Goal: Transaction & Acquisition: Book appointment/travel/reservation

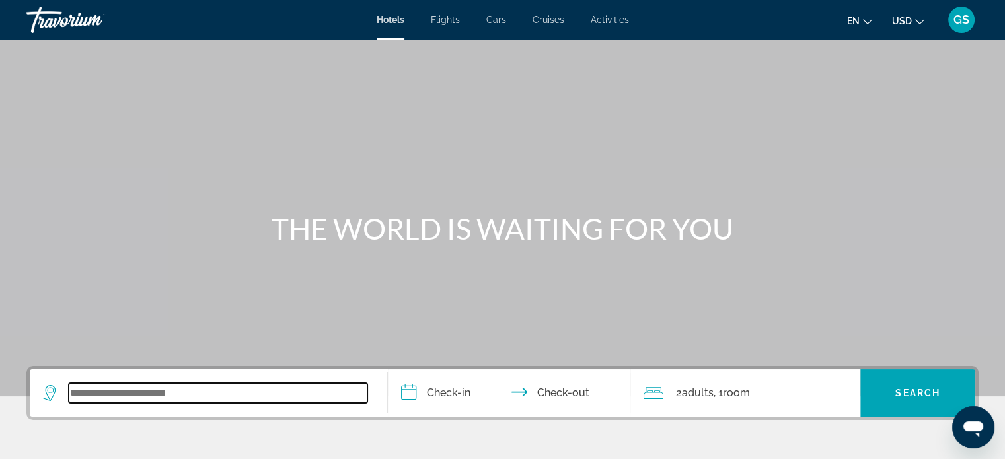
click at [216, 399] on input "Search widget" at bounding box center [218, 393] width 299 height 20
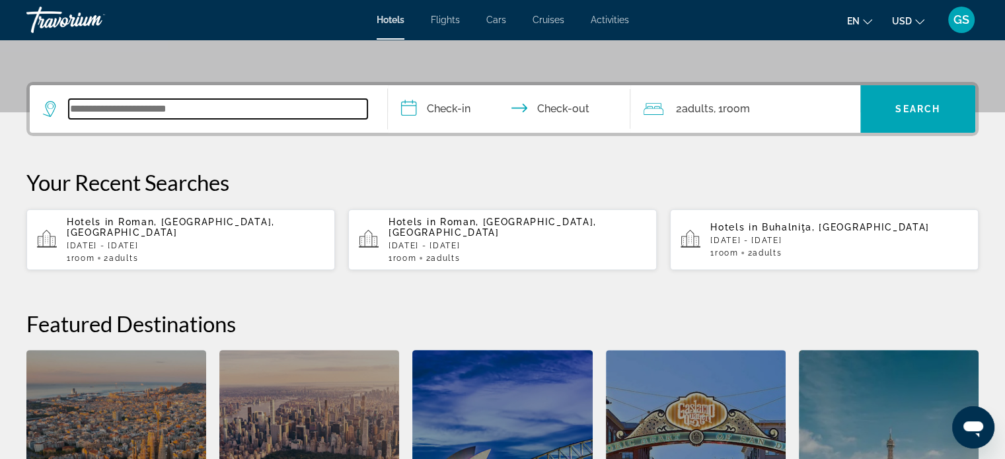
scroll to position [322, 0]
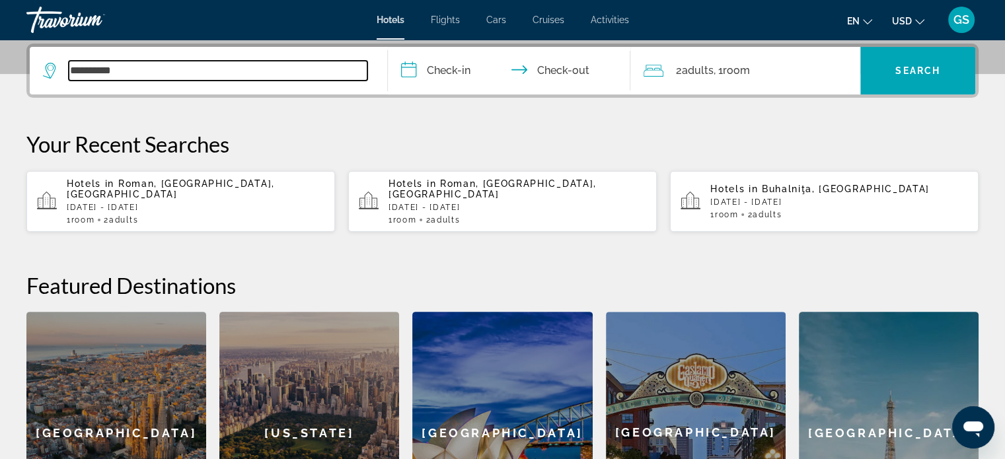
type input "*********"
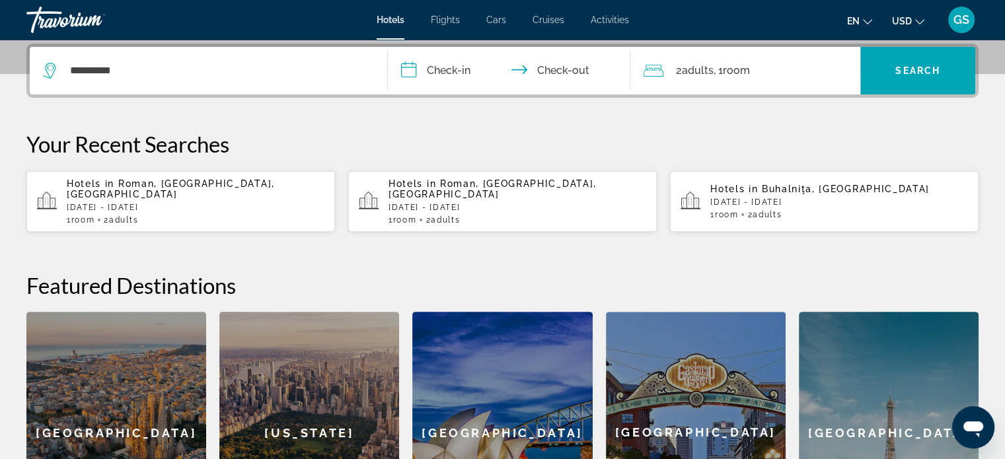
click at [404, 65] on input "**********" at bounding box center [512, 73] width 248 height 52
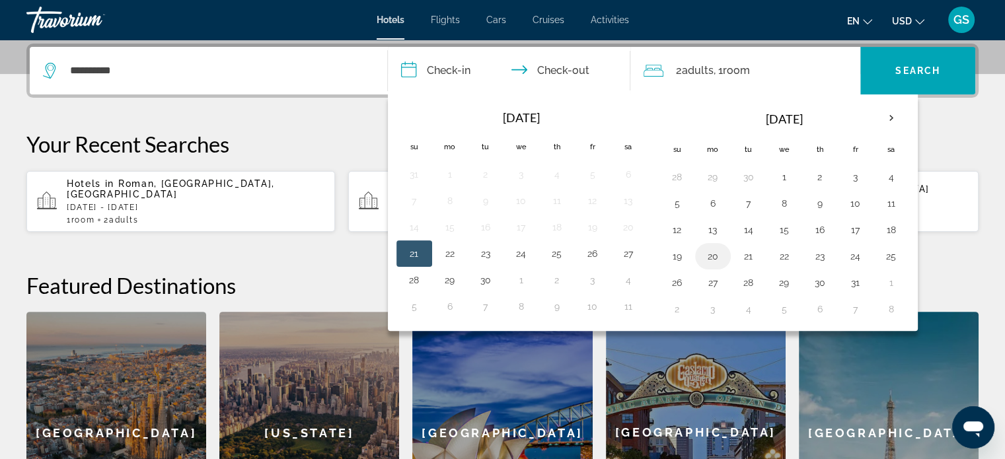
click at [715, 256] on button "20" at bounding box center [712, 256] width 21 height 18
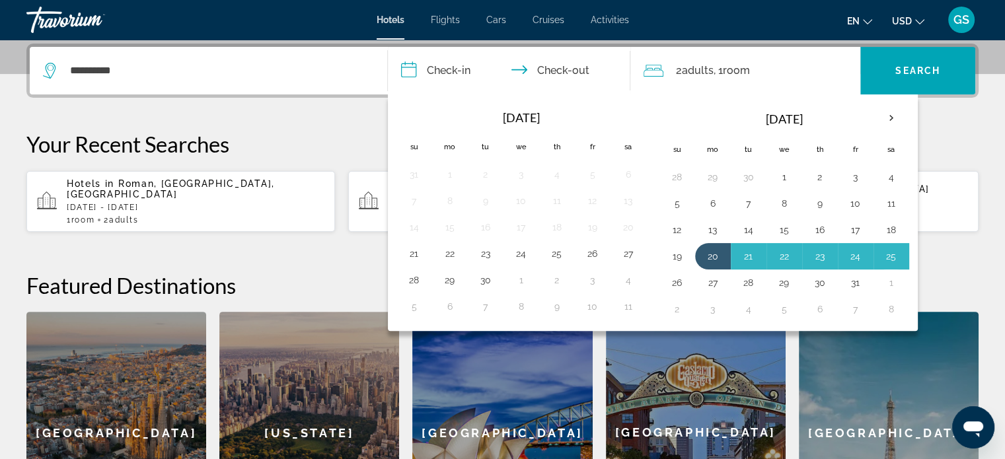
click at [680, 279] on button "26" at bounding box center [676, 282] width 21 height 18
type input "**********"
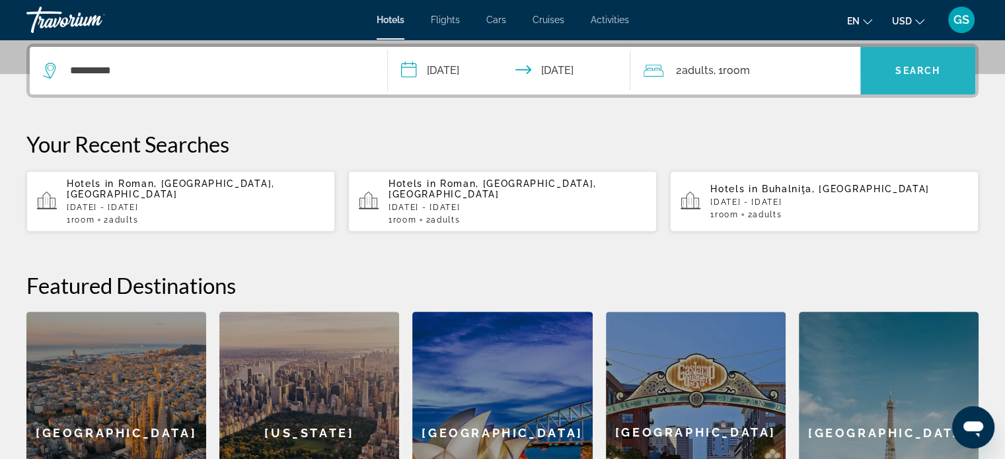
click at [931, 63] on span "Search widget" at bounding box center [917, 71] width 115 height 32
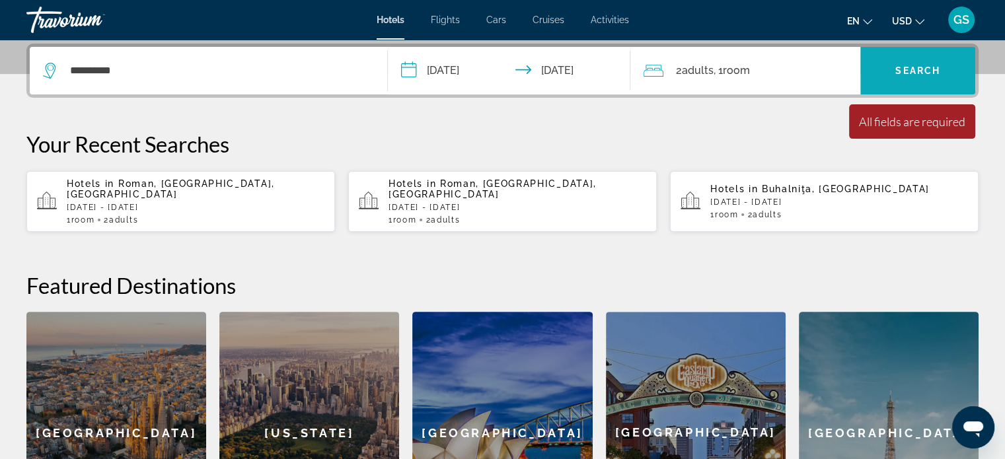
click at [919, 59] on span "Search widget" at bounding box center [917, 71] width 115 height 32
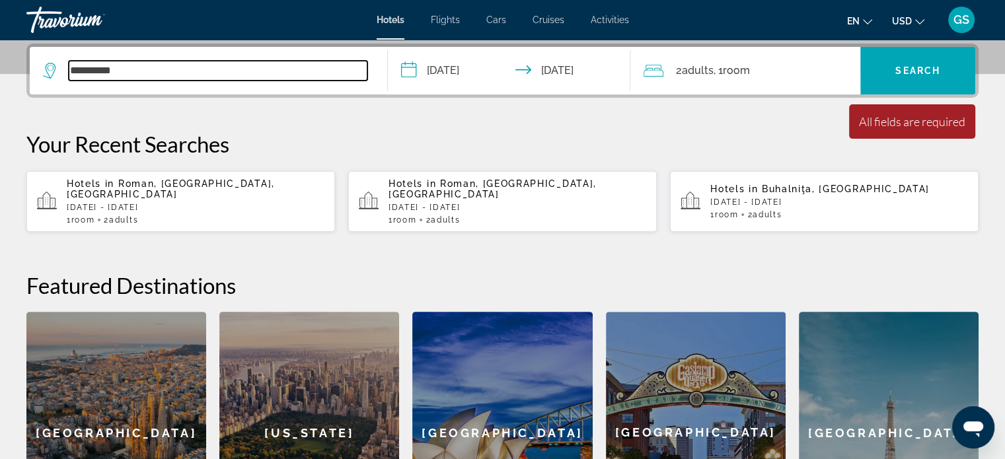
click at [138, 67] on input "*********" at bounding box center [218, 71] width 299 height 20
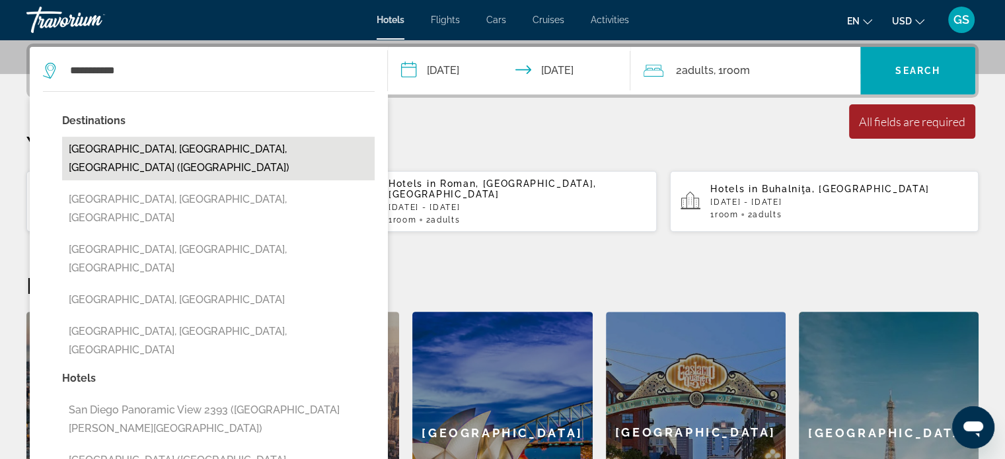
click at [131, 146] on button "[GEOGRAPHIC_DATA], [GEOGRAPHIC_DATA], [GEOGRAPHIC_DATA] ([GEOGRAPHIC_DATA])" at bounding box center [218, 159] width 312 height 44
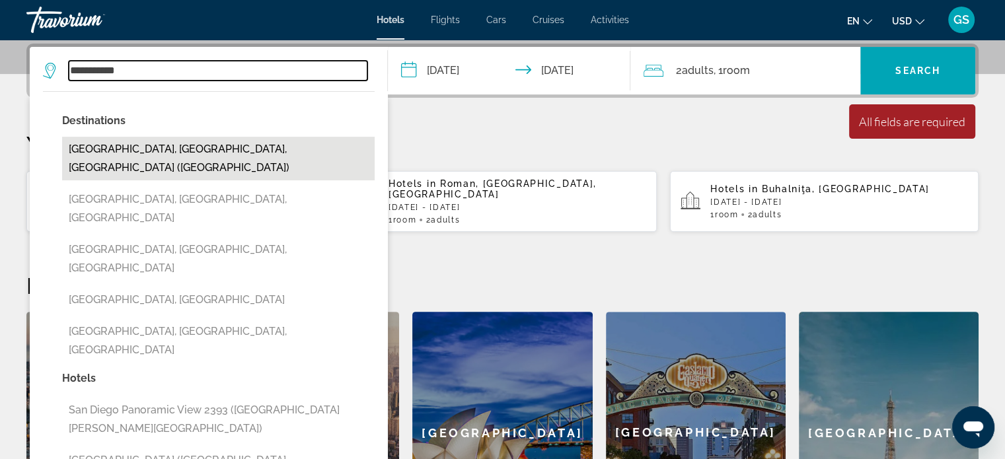
type input "**********"
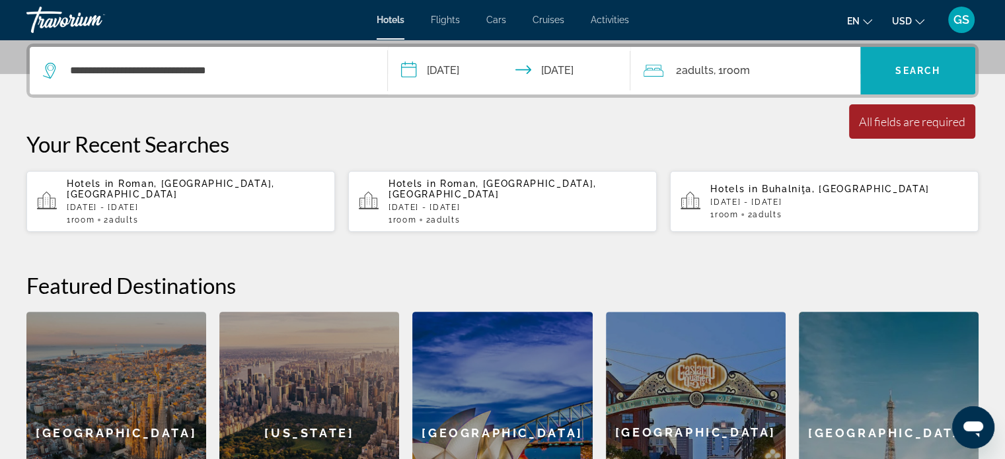
click at [927, 82] on span "Search widget" at bounding box center [917, 71] width 115 height 32
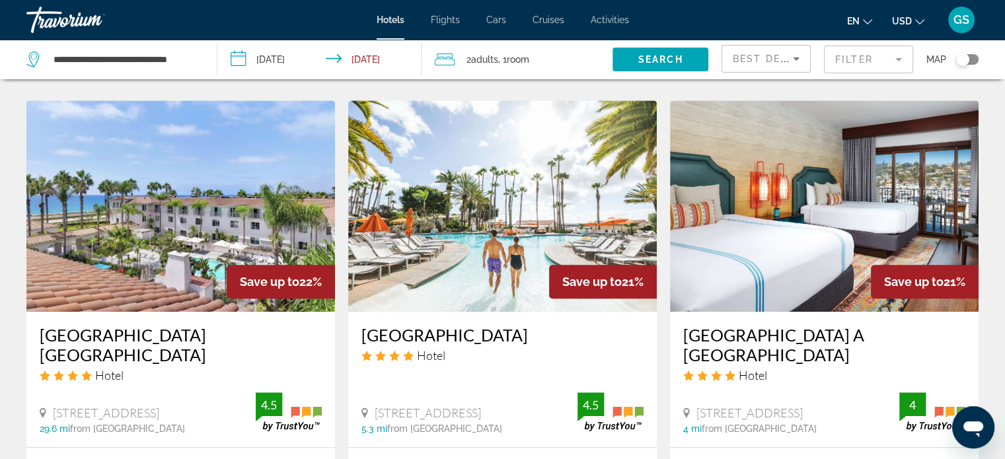
scroll to position [1057, 0]
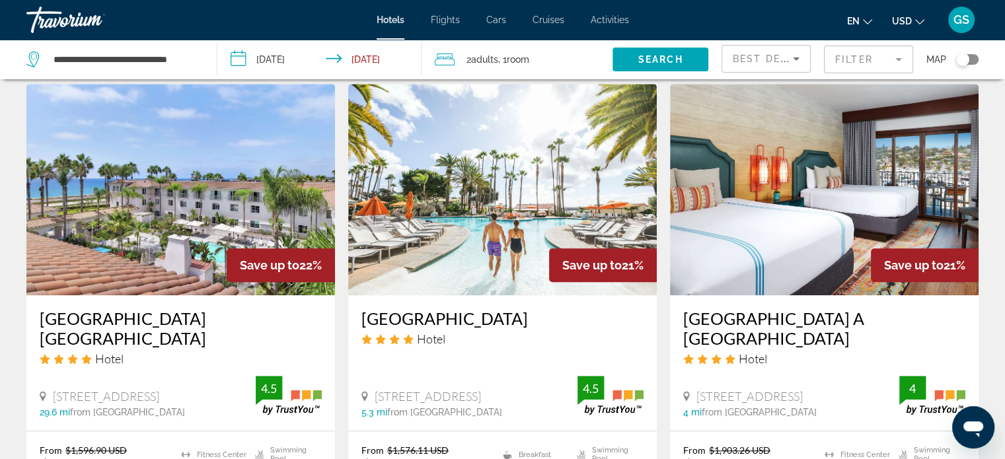
click at [943, 28] on div "en English Español Français Italiano Português русский USD USD ($) MXN (Mex$) C…" at bounding box center [810, 20] width 337 height 28
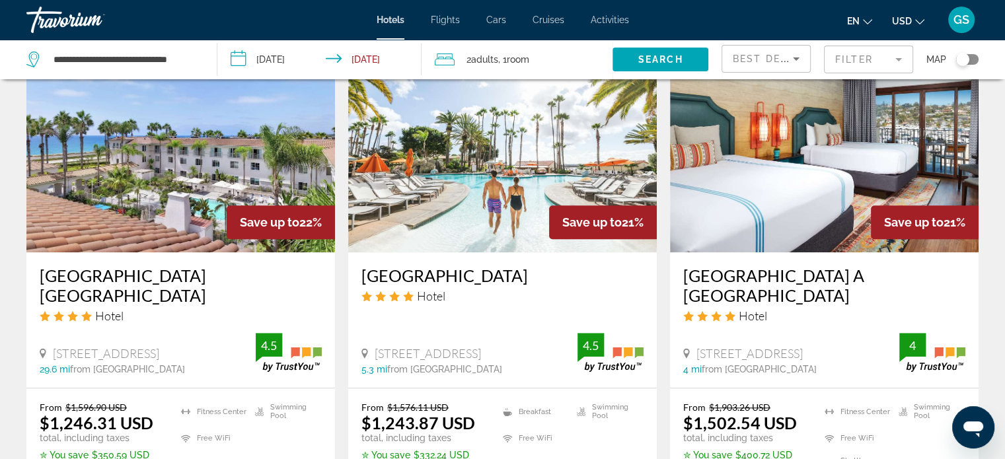
scroll to position [1123, 0]
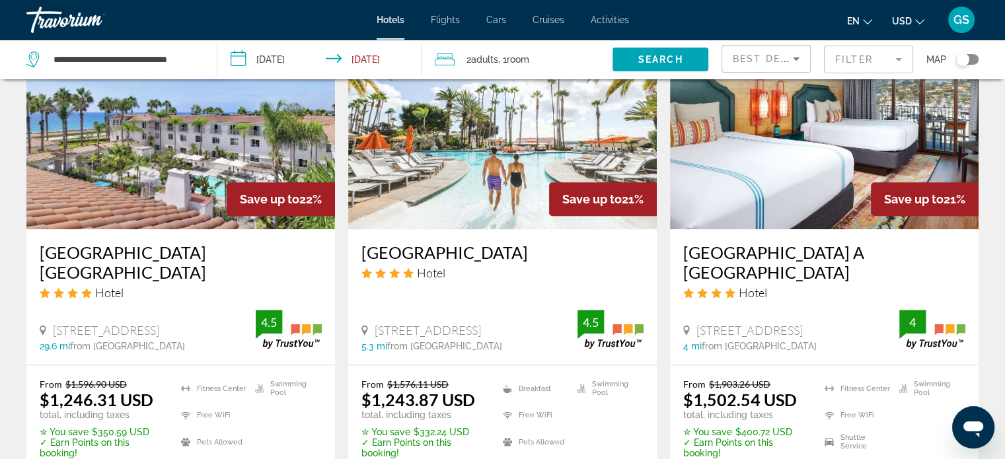
click at [900, 58] on mat-form-field "Filter" at bounding box center [868, 60] width 89 height 28
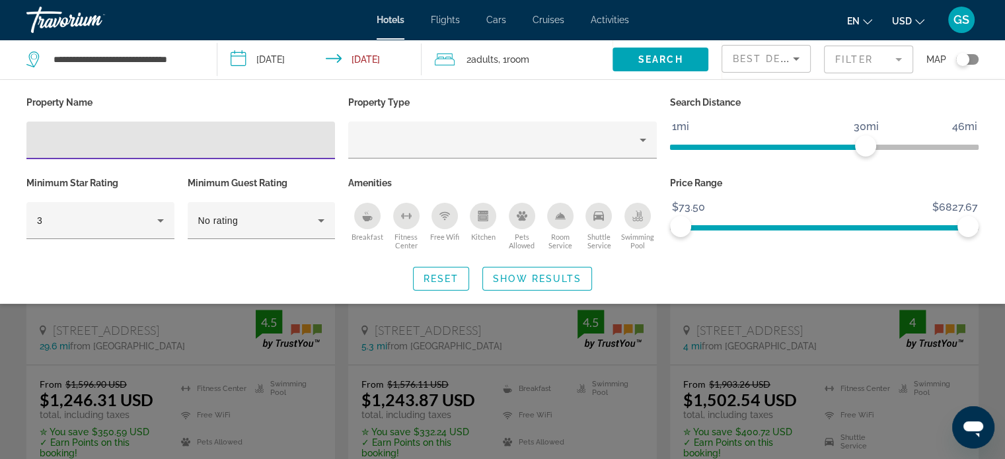
click at [800, 60] on icon "Sort by" at bounding box center [796, 59] width 16 height 16
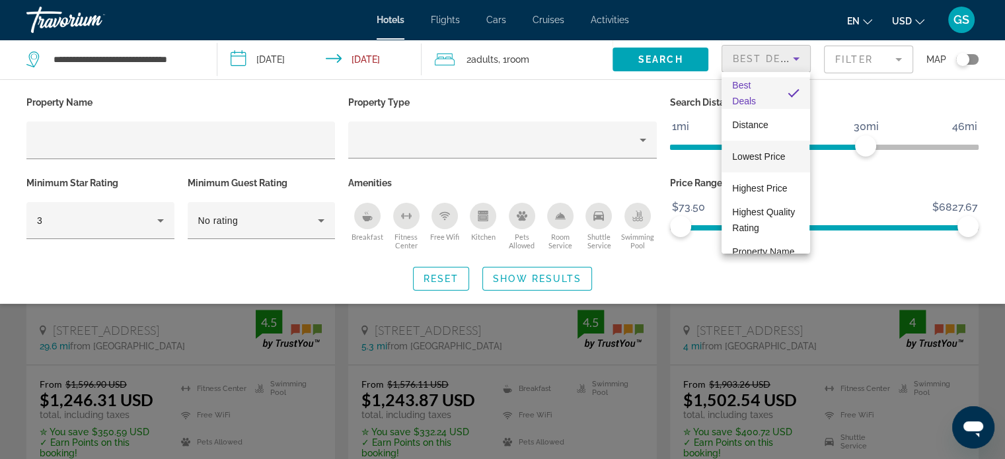
click at [774, 157] on span "Lowest Price" at bounding box center [758, 156] width 53 height 11
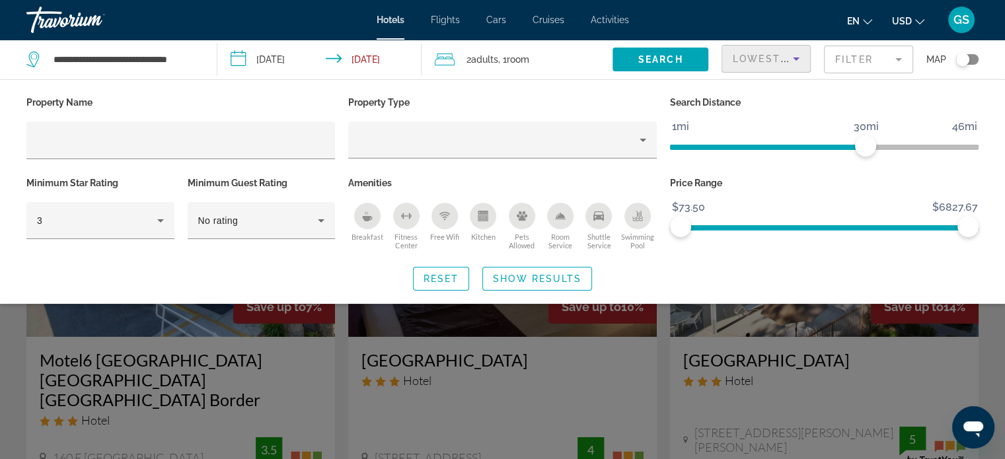
click at [755, 330] on div "Search widget" at bounding box center [502, 328] width 1005 height 261
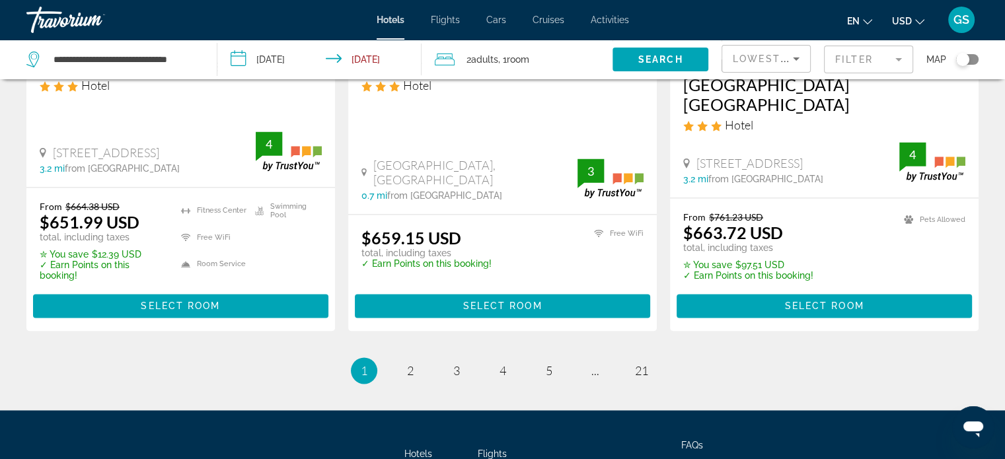
scroll to position [1916, 0]
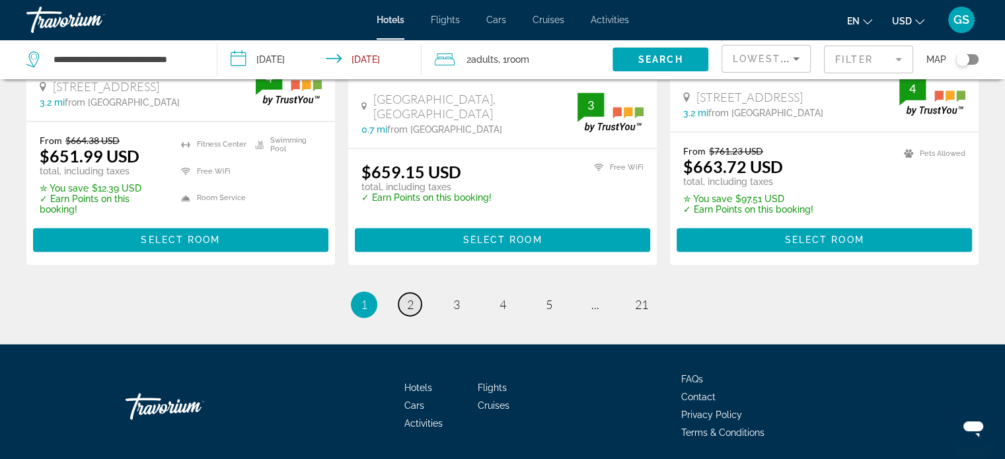
click at [414, 293] on link "page 2" at bounding box center [409, 304] width 23 height 23
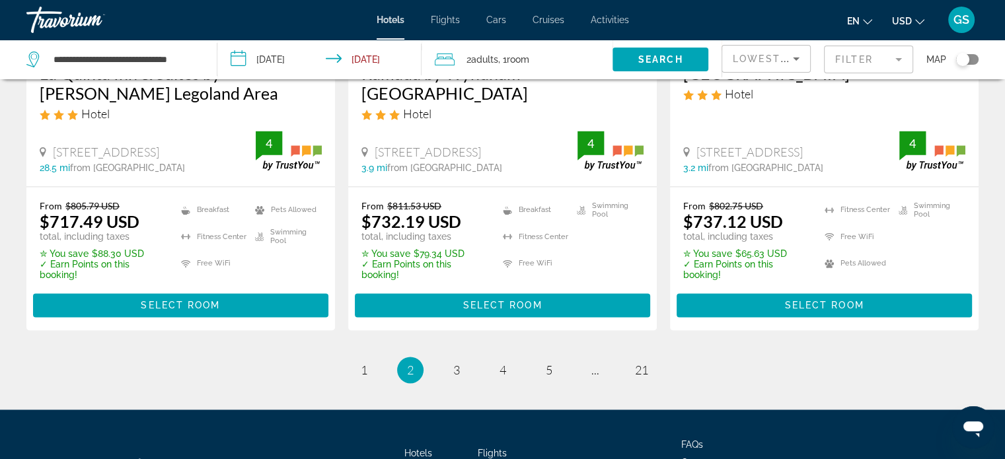
scroll to position [1850, 0]
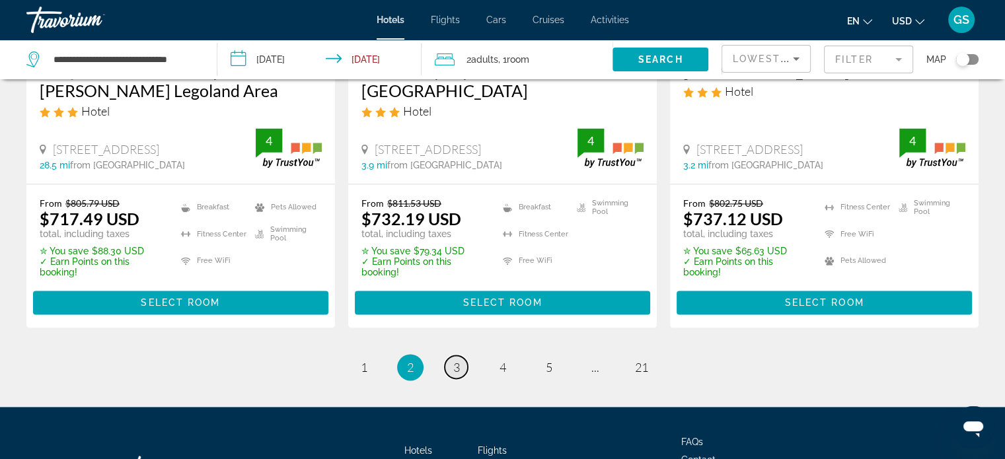
click at [460, 355] on link "page 3" at bounding box center [456, 366] width 23 height 23
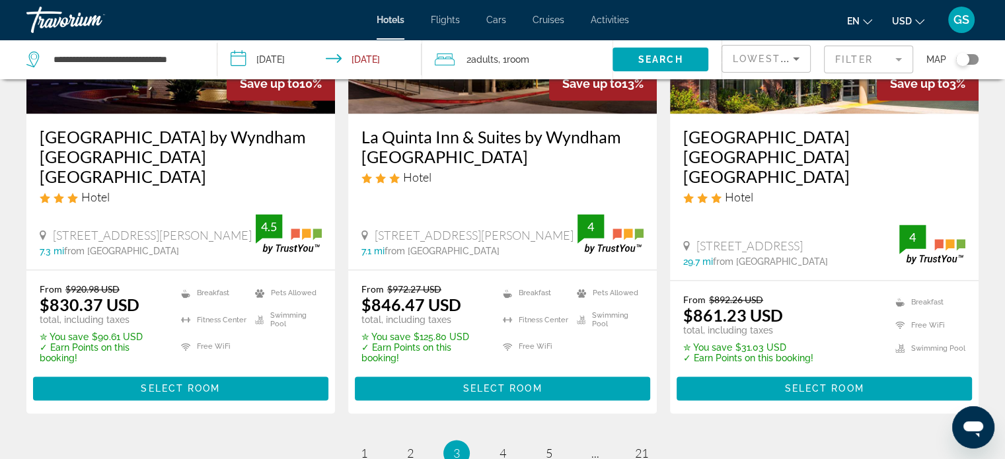
scroll to position [1916, 0]
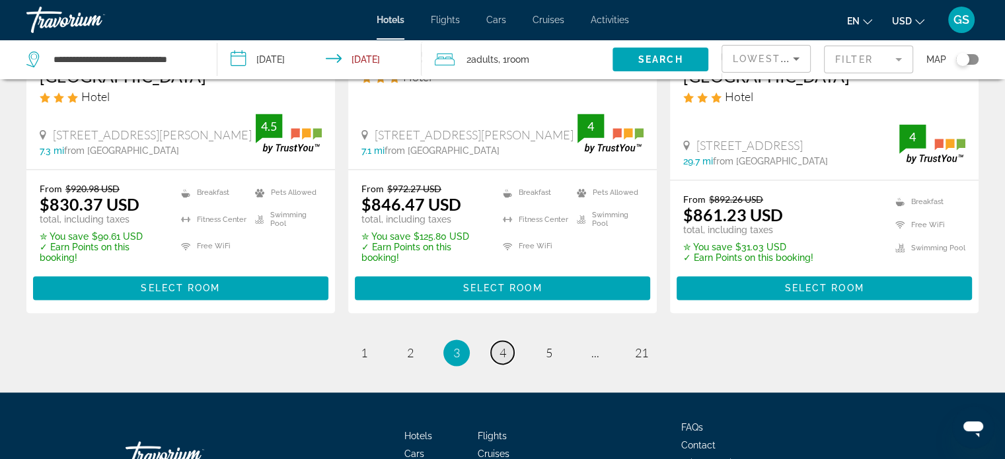
click at [507, 341] on link "page 4" at bounding box center [502, 352] width 23 height 23
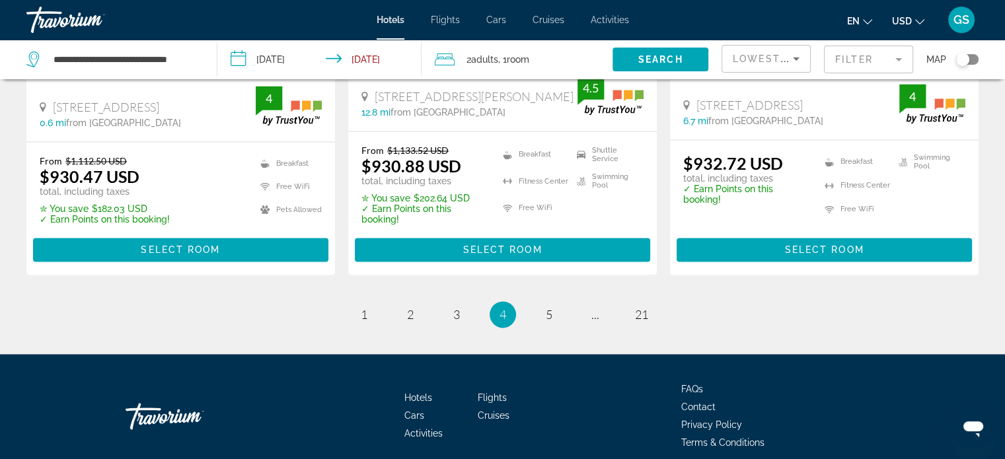
scroll to position [1951, 0]
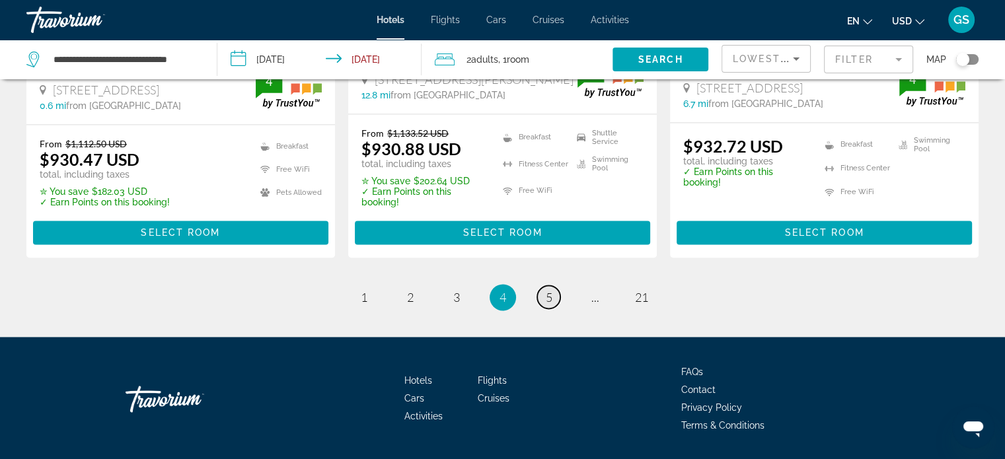
click at [546, 285] on link "page 5" at bounding box center [548, 296] width 23 height 23
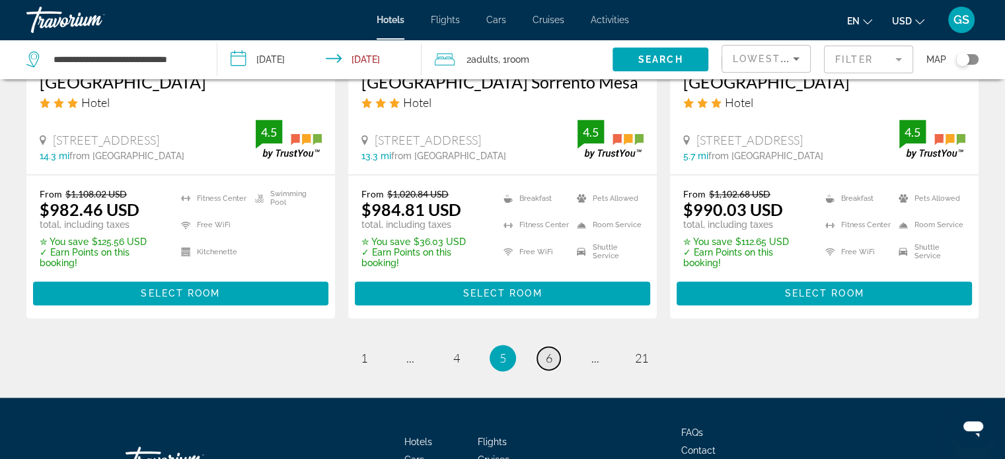
scroll to position [1850, 0]
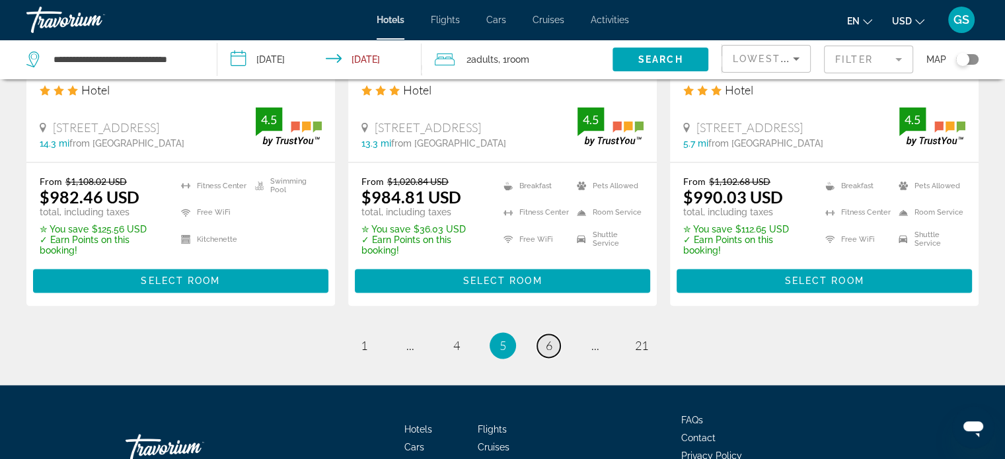
click at [553, 343] on link "page 6" at bounding box center [548, 345] width 23 height 23
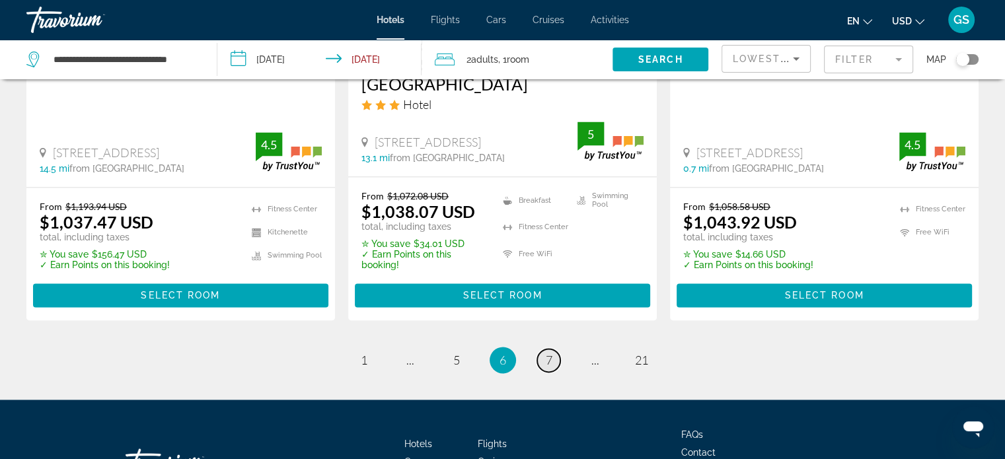
scroll to position [1916, 0]
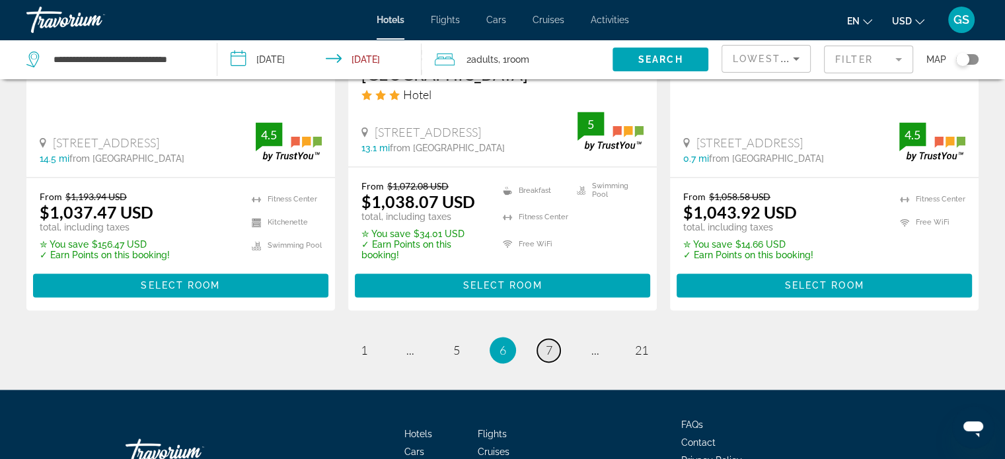
click at [547, 343] on span "7" at bounding box center [549, 350] width 7 height 15
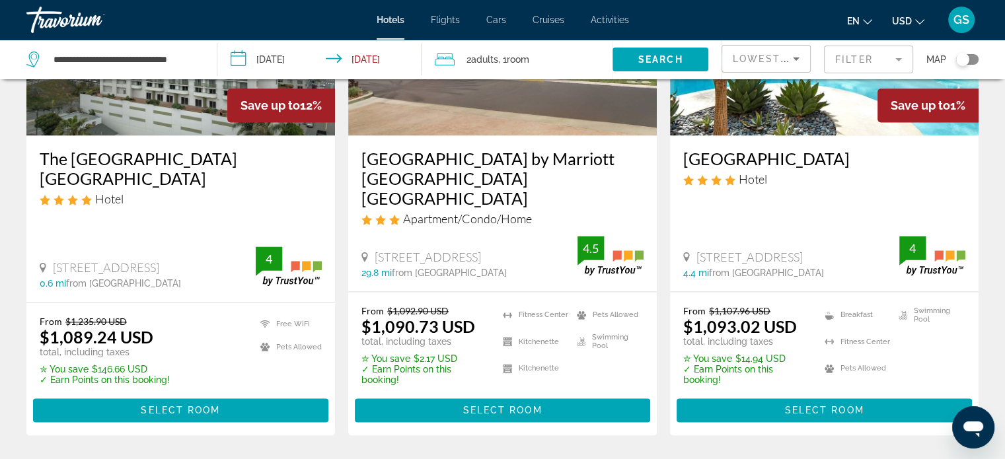
scroll to position [1783, 0]
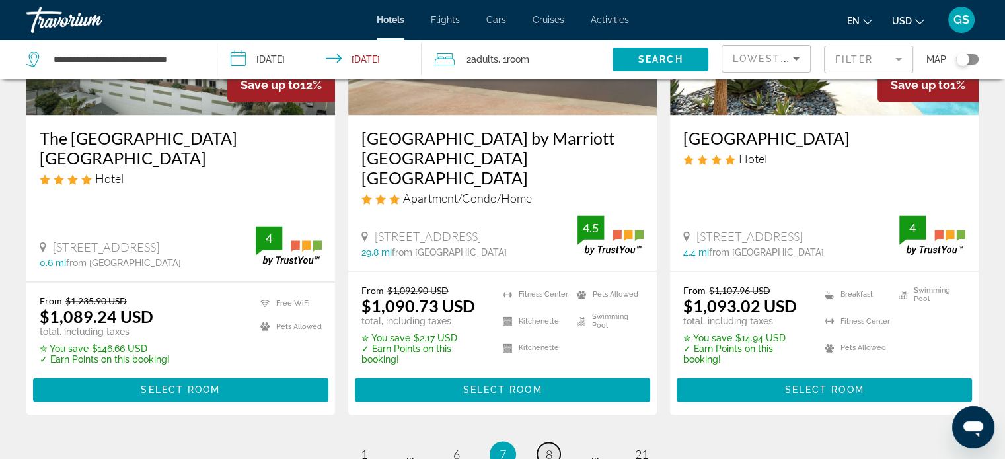
click at [556, 443] on link "page 8" at bounding box center [548, 454] width 23 height 23
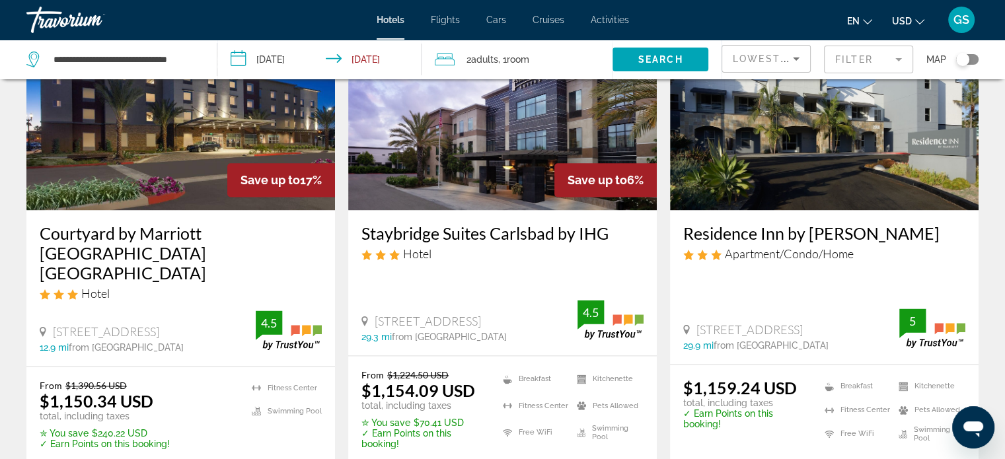
scroll to position [1717, 0]
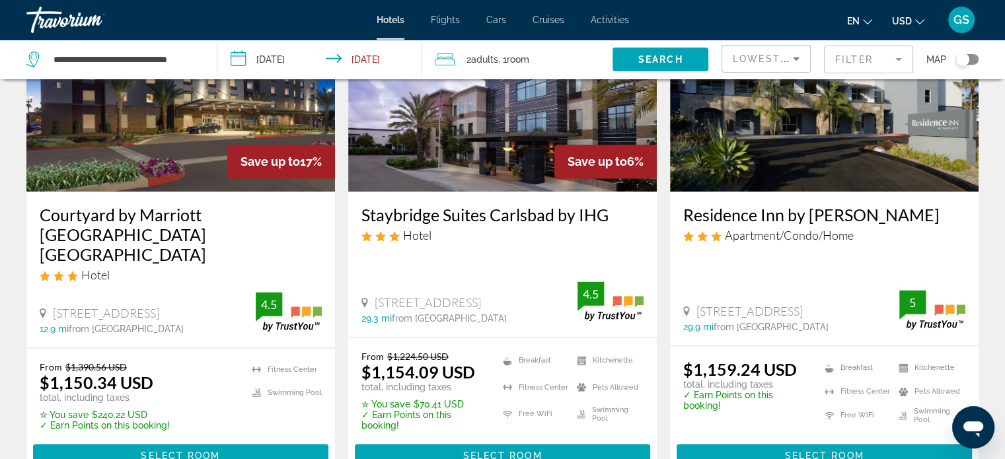
click at [898, 61] on mat-form-field "Filter" at bounding box center [868, 60] width 89 height 28
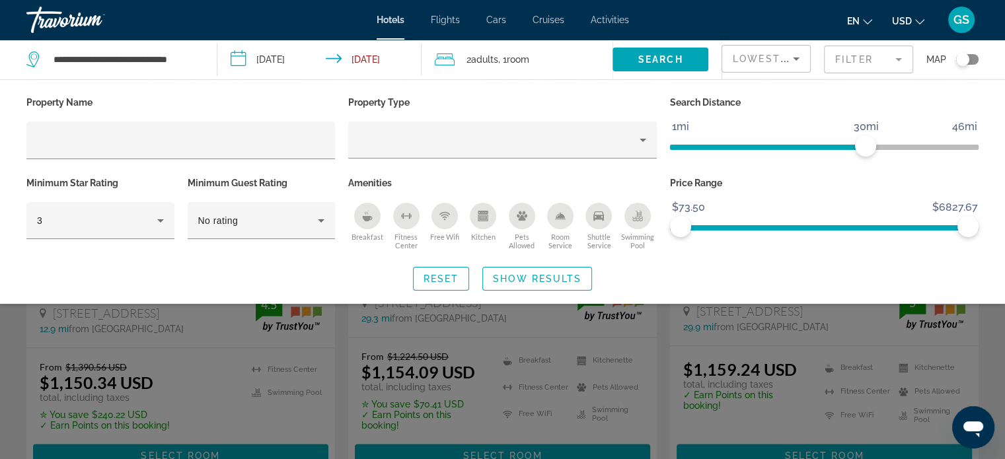
click at [71, 106] on p "Property Name" at bounding box center [180, 102] width 308 height 18
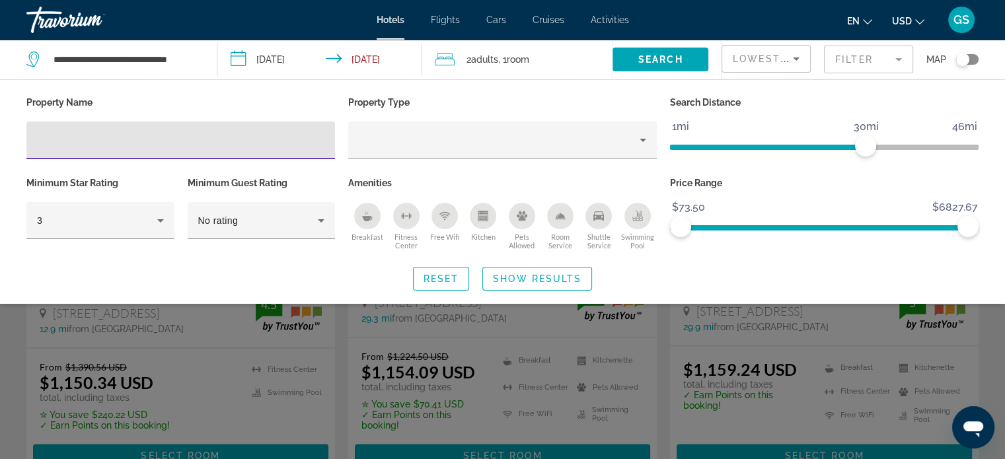
click at [73, 138] on input "Hotel Filters" at bounding box center [180, 141] width 287 height 16
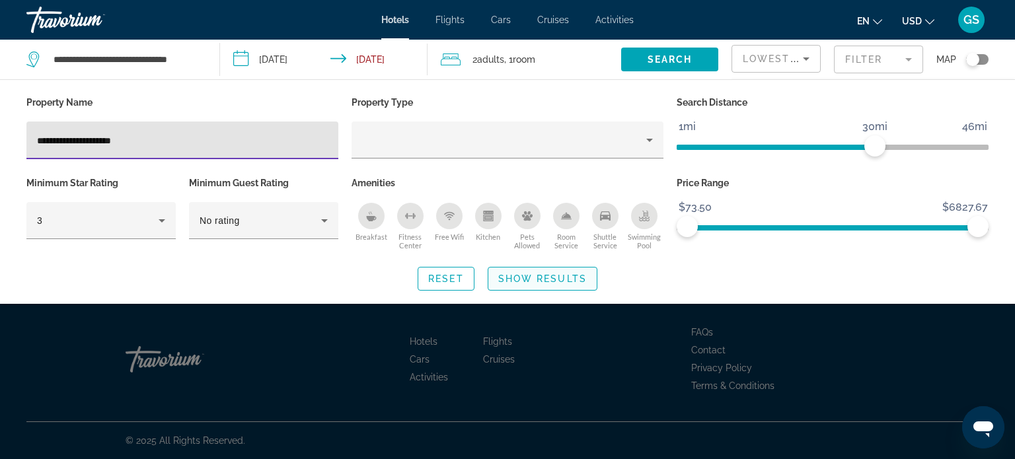
type input "**********"
drag, startPoint x: 581, startPoint y: 277, endPoint x: 581, endPoint y: 285, distance: 8.6
click at [581, 285] on button "Show Results" at bounding box center [542, 279] width 110 height 24
